Goal: Navigation & Orientation: Understand site structure

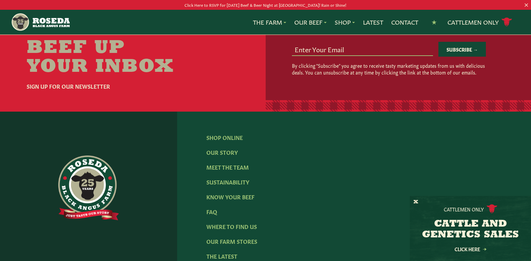
scroll to position [1123, 0]
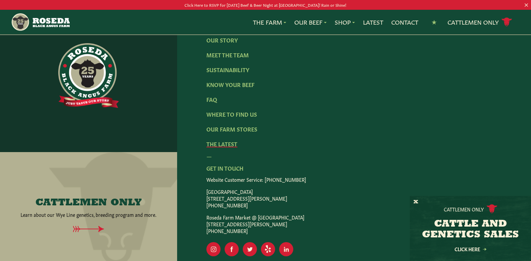
click at [216, 140] on link "The Latest" at bounding box center [222, 143] width 31 height 7
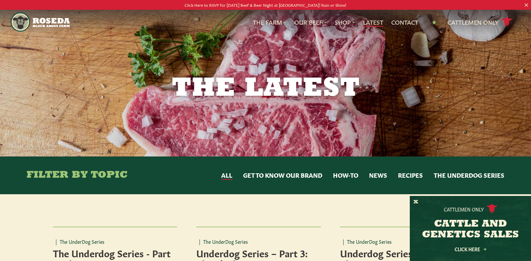
click at [370, 19] on link "Latest" at bounding box center [373, 22] width 20 height 9
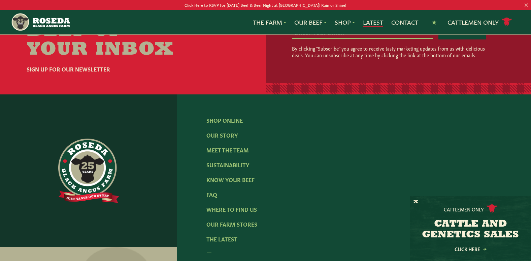
scroll to position [1236, 0]
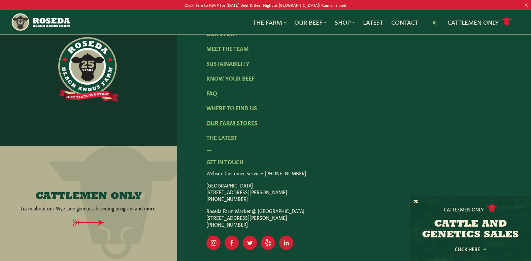
click at [233, 121] on link "Our Farm Stores" at bounding box center [232, 122] width 51 height 7
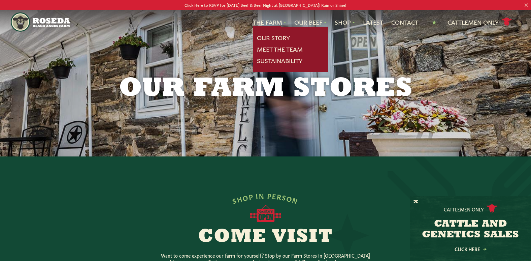
click at [271, 37] on link "Our Story" at bounding box center [273, 37] width 33 height 9
